Goal: Transaction & Acquisition: Purchase product/service

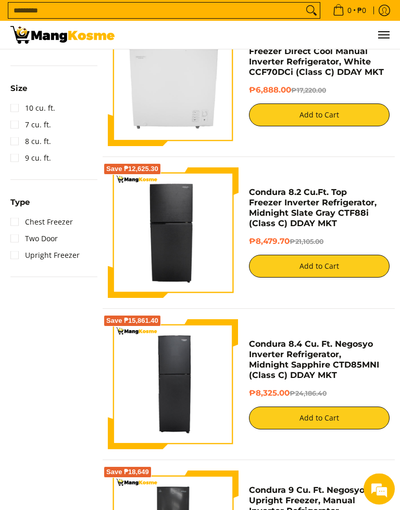
scroll to position [480, 0]
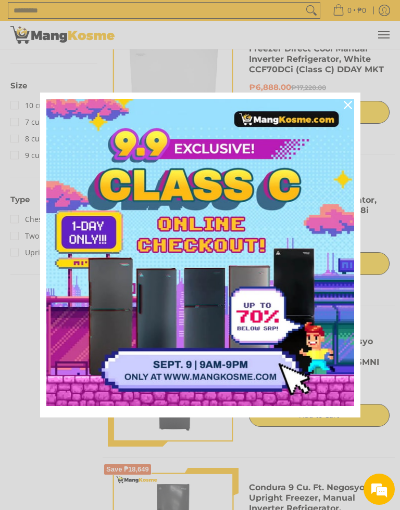
click at [191, 244] on img "Marketing offer form" at bounding box center [200, 253] width 308 height 308
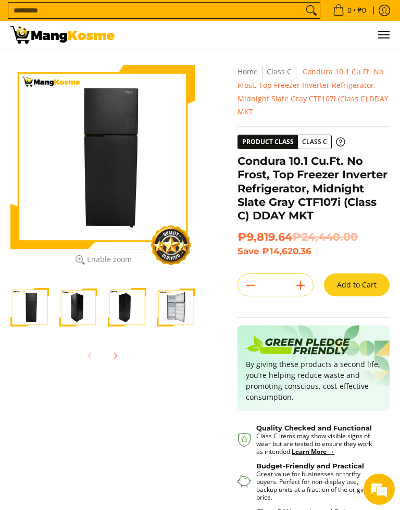
click at [31, 306] on img "Condura 10.1 Cu.Ft. No Frost, Top Freezer Inverter Refrigerator, Midnight Slate…" at bounding box center [29, 307] width 39 height 39
click at [78, 313] on img "Condura 10.1 Cu.Ft. No Frost, Top Freezer Inverter Refrigerator, Midnight Slate…" at bounding box center [78, 307] width 39 height 39
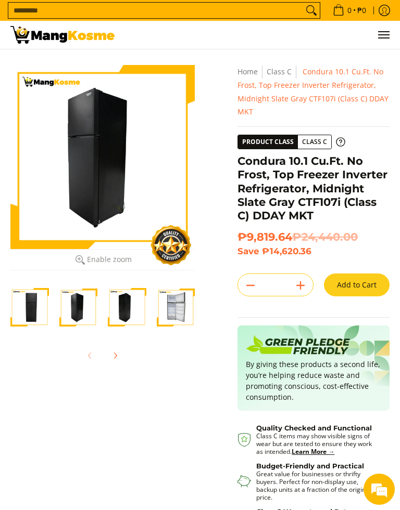
click at [120, 316] on img "Condura 10.1 Cu.Ft. No Frost, Top Freezer Inverter Refrigerator, Midnight Slate…" at bounding box center [127, 307] width 39 height 39
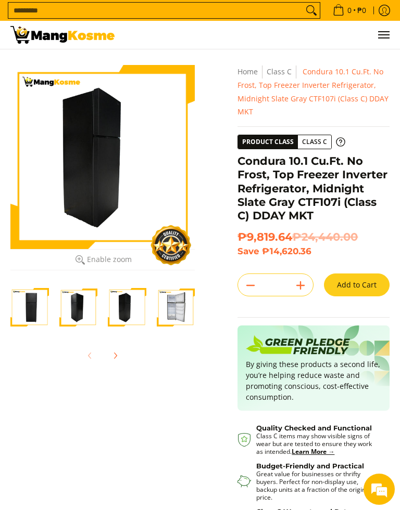
click at [193, 311] on img "Condura 10.1 Cu.Ft. No Frost, Top Freezer Inverter Refrigerator, Midnight Slate…" at bounding box center [176, 307] width 39 height 39
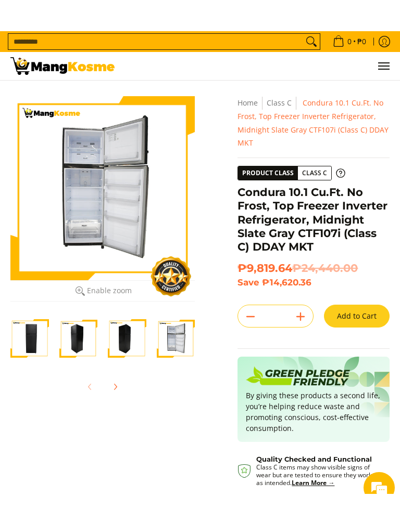
scroll to position [9, 0]
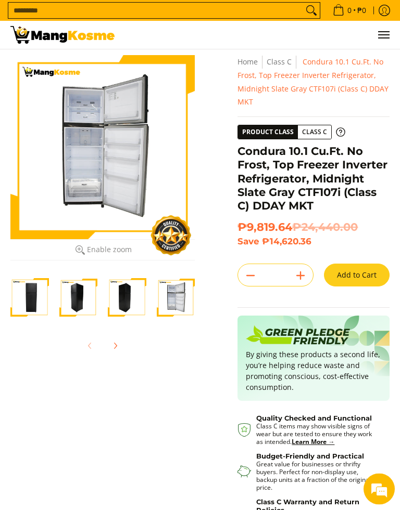
click at [75, 250] on icon at bounding box center [79, 250] width 9 height 9
click at [120, 301] on img "Condura 10.1 Cu.Ft. No Frost, Top Freezer Inverter Refrigerator, Midnight Slate…" at bounding box center [127, 297] width 39 height 39
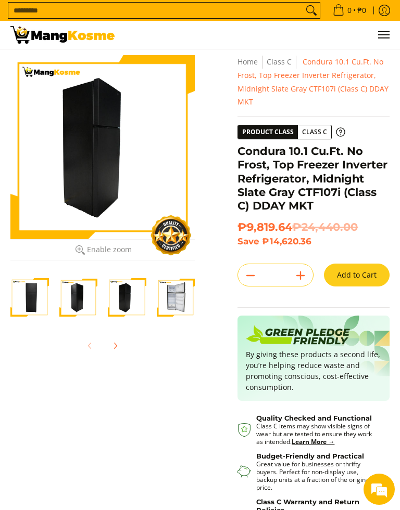
click at [77, 299] on img "Condura 10.1 Cu.Ft. No Frost, Top Freezer Inverter Refrigerator, Midnight Slate…" at bounding box center [78, 297] width 39 height 39
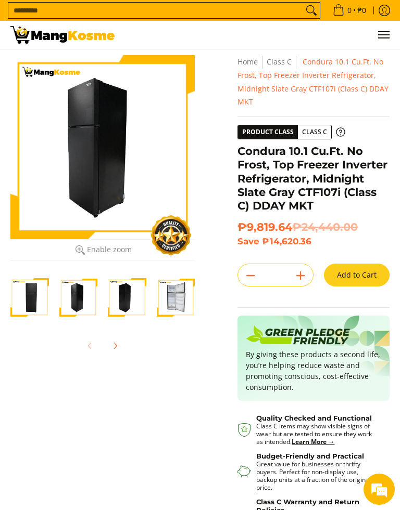
click at [21, 296] on img "Condura 10.1 Cu.Ft. No Frost, Top Freezer Inverter Refrigerator, Midnight Slate…" at bounding box center [29, 297] width 39 height 39
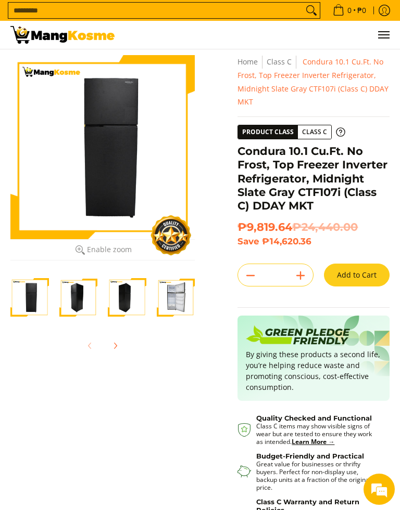
scroll to position [0, 0]
click at [64, 298] on img "Condura 10.1 Cu.Ft. No Frost, Top Freezer Inverter Refrigerator, Midnight Slate…" at bounding box center [78, 297] width 39 height 39
